Goal: Find specific page/section: Find specific page/section

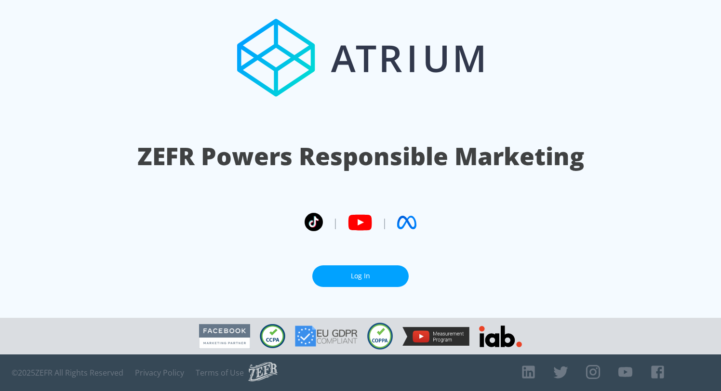
click at [366, 273] on link "Log In" at bounding box center [360, 276] width 96 height 22
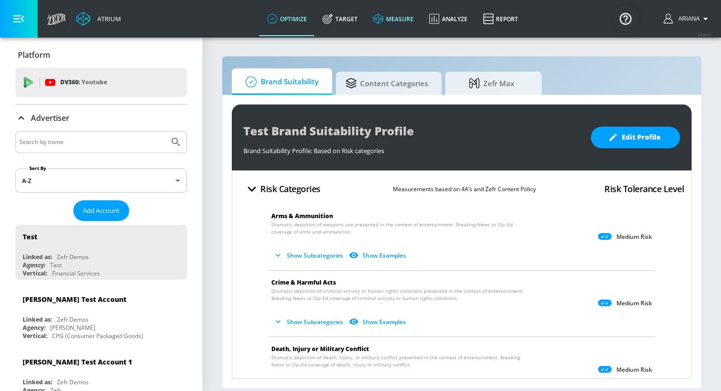
click at [396, 20] on link "measure" at bounding box center [393, 18] width 56 height 35
